Goal: Information Seeking & Learning: Understand process/instructions

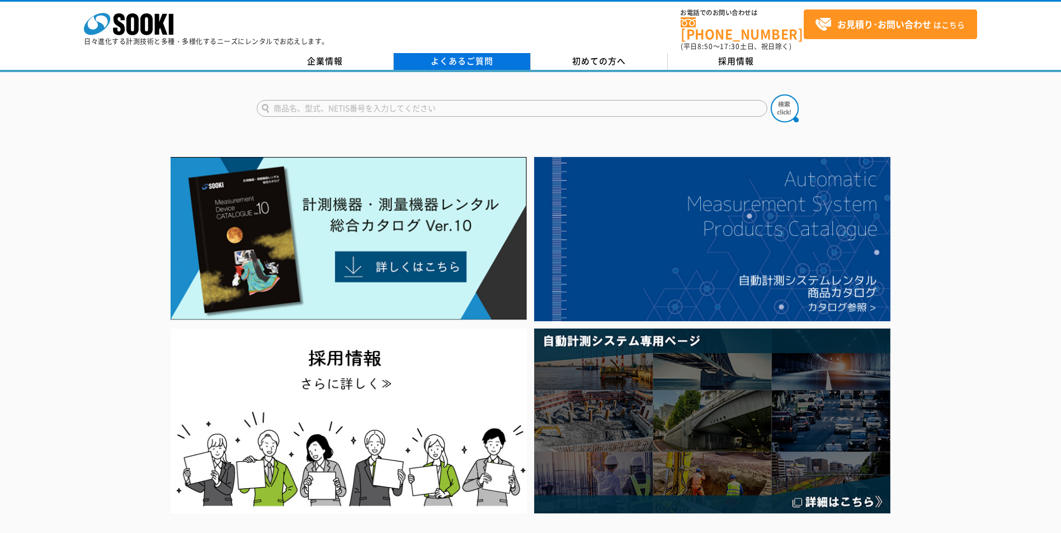
click at [472, 53] on link "よくあるご質問" at bounding box center [462, 61] width 137 height 17
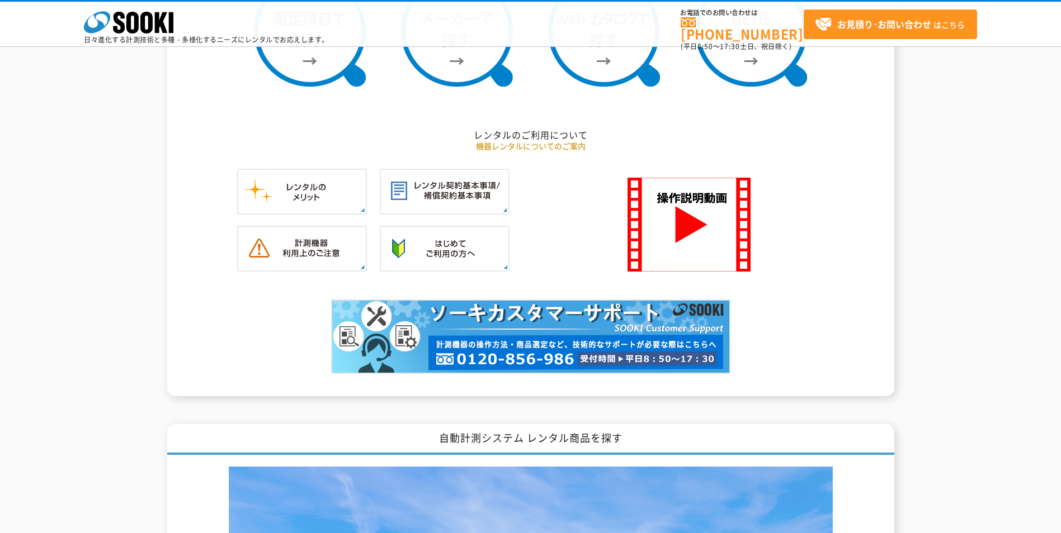
scroll to position [1029, 0]
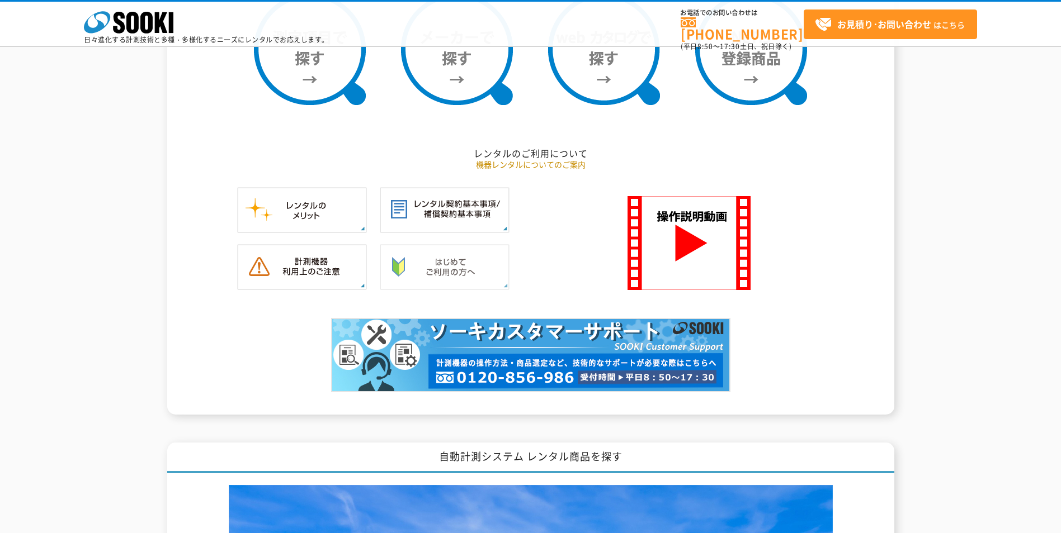
click at [435, 264] on img at bounding box center [445, 267] width 130 height 46
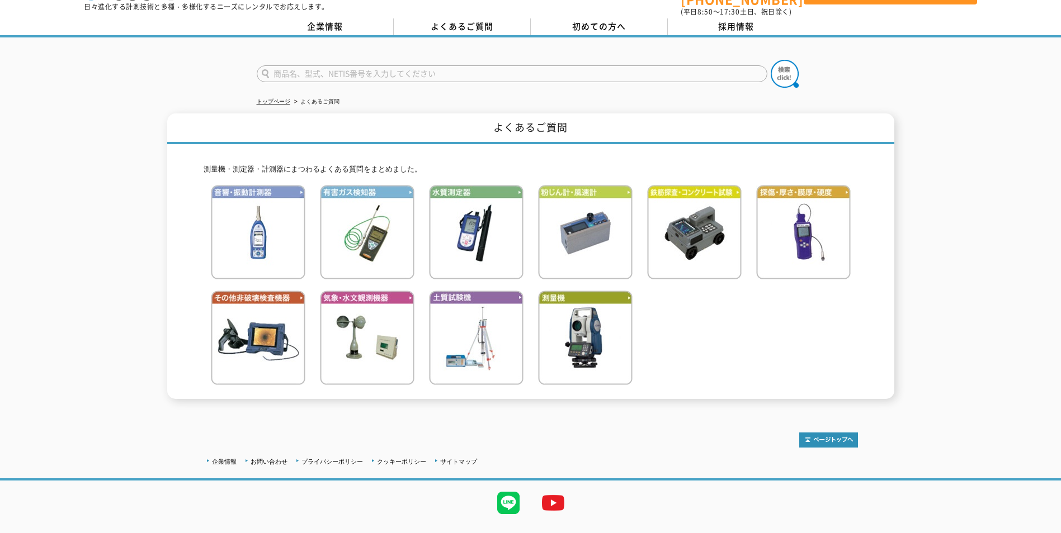
scroll to position [53, 0]
